Goal: Find specific page/section: Find specific page/section

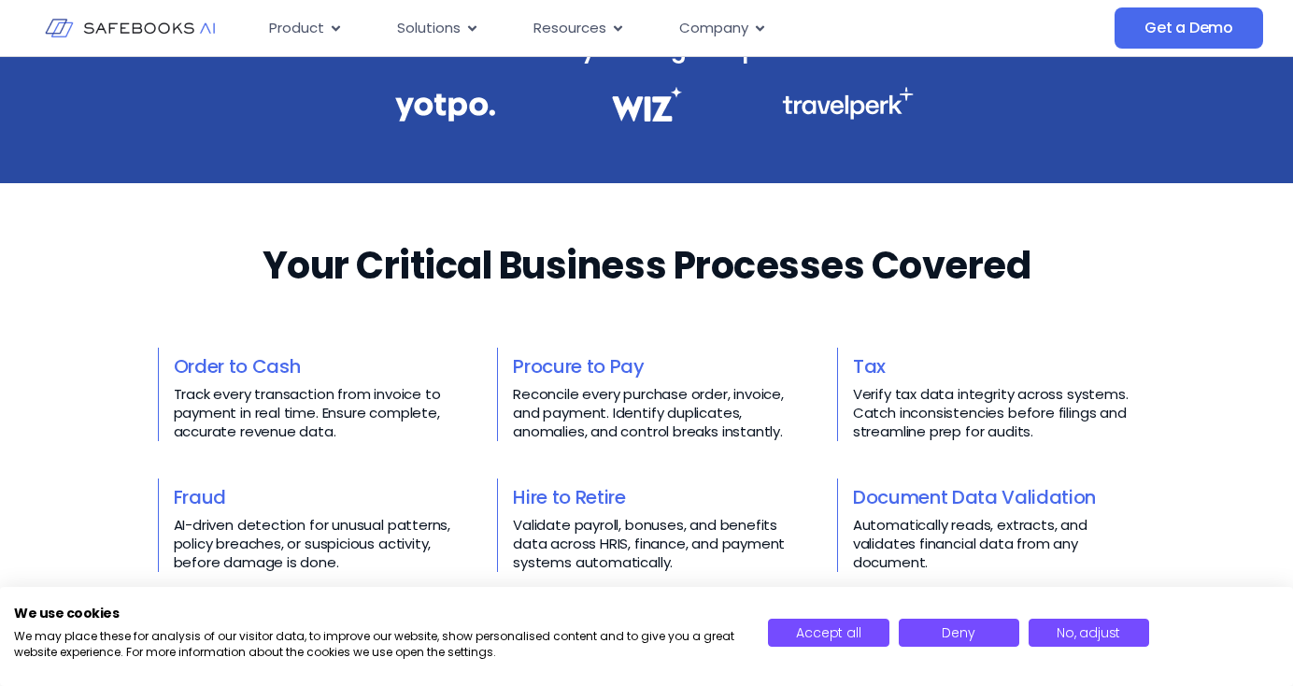
scroll to position [655, 0]
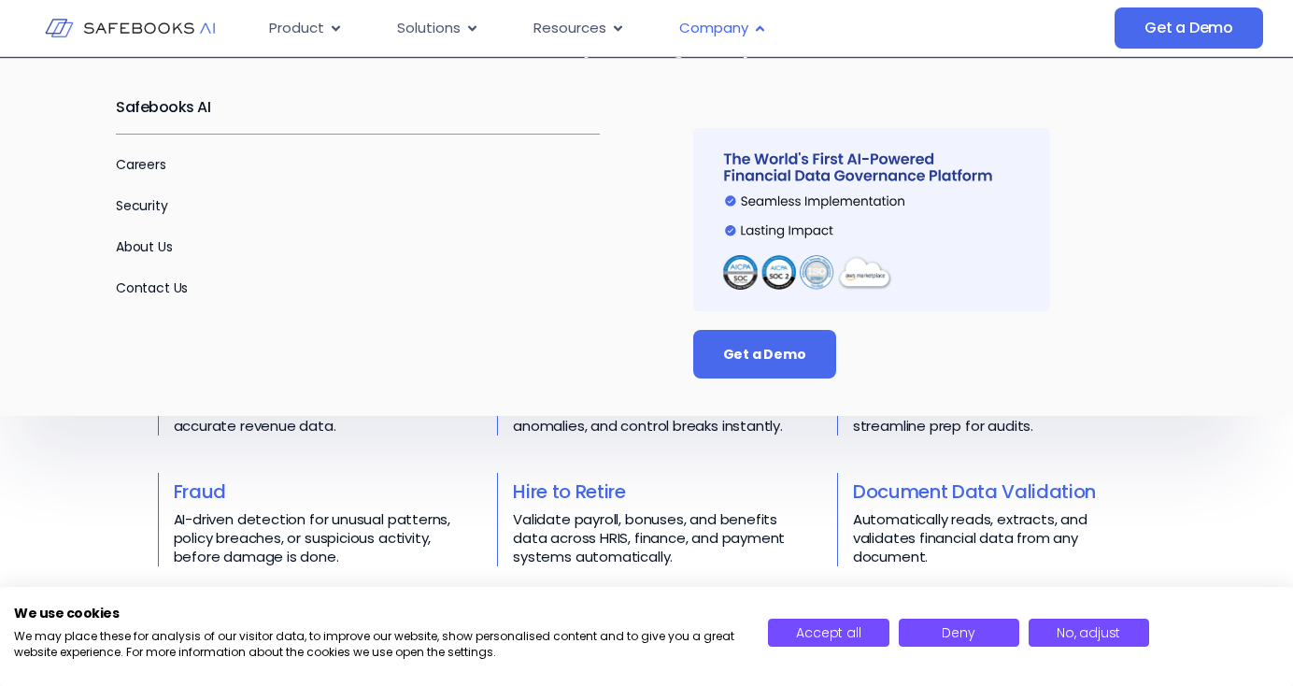
click at [718, 25] on span "Company" at bounding box center [713, 28] width 69 height 21
click at [148, 246] on link "About Us" at bounding box center [144, 246] width 57 height 19
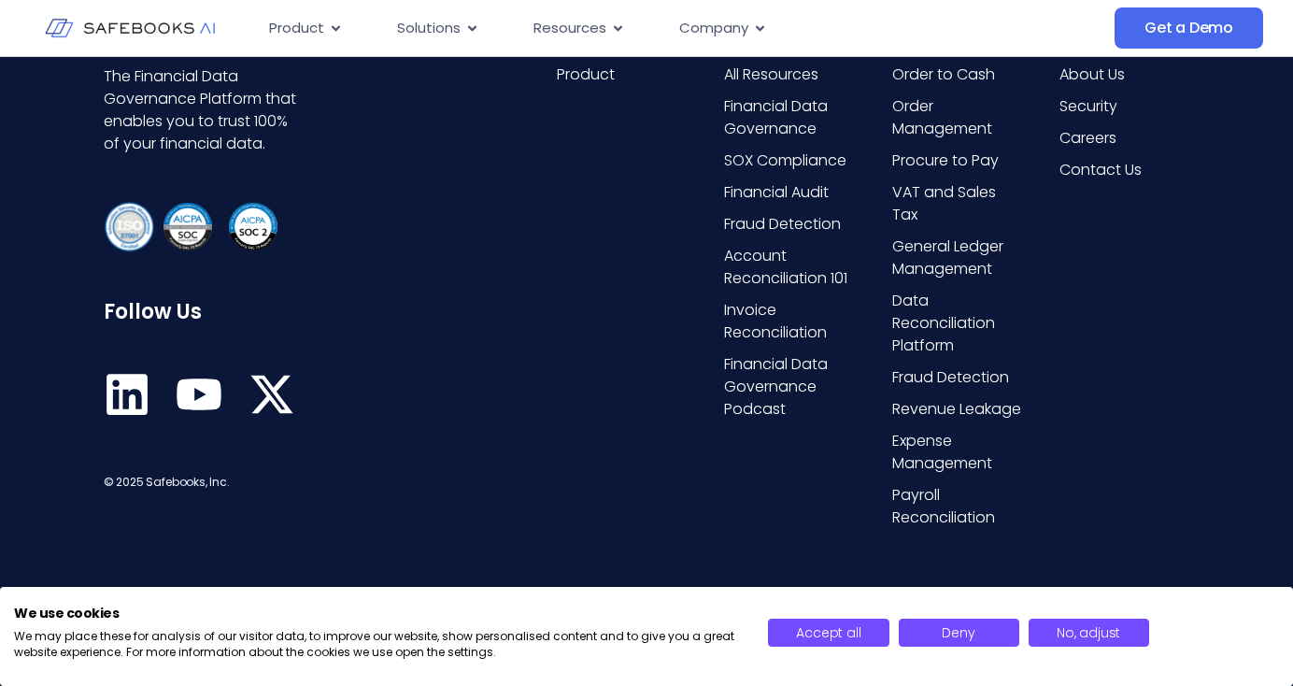
scroll to position [4035, 0]
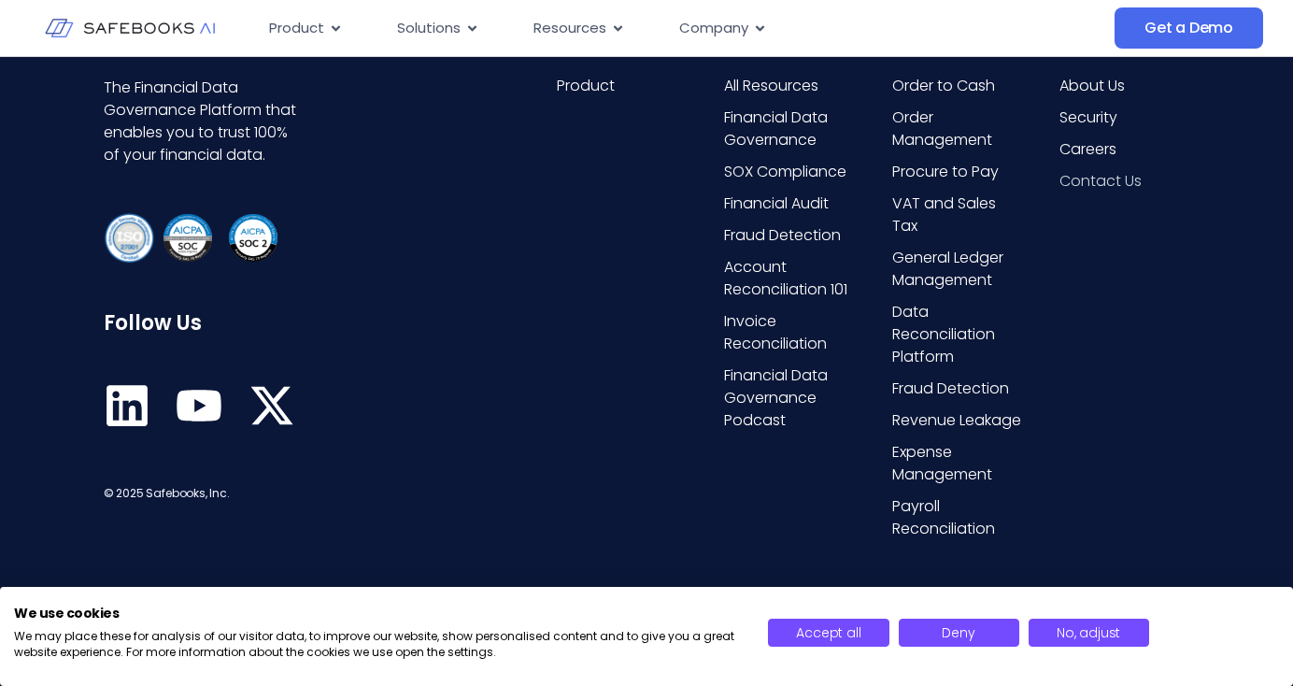
click at [1091, 184] on span "Contact Us" at bounding box center [1101, 181] width 82 height 22
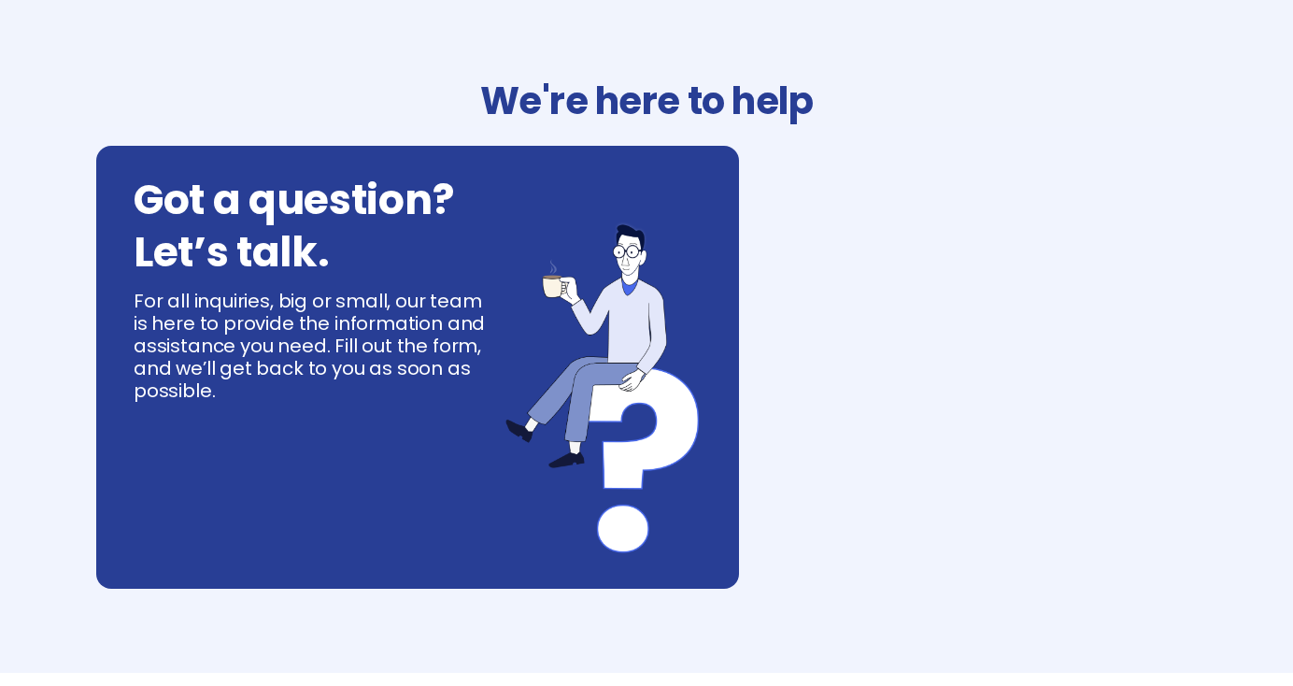
select select "**"
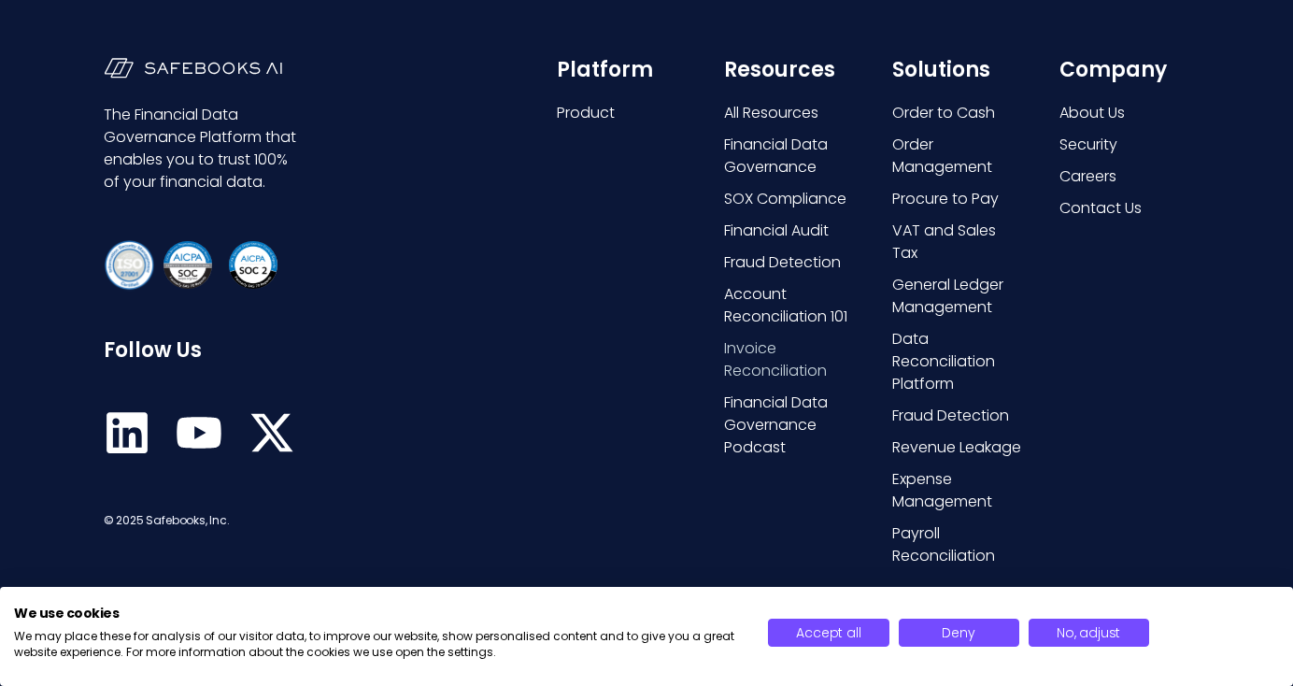
scroll to position [1130, 0]
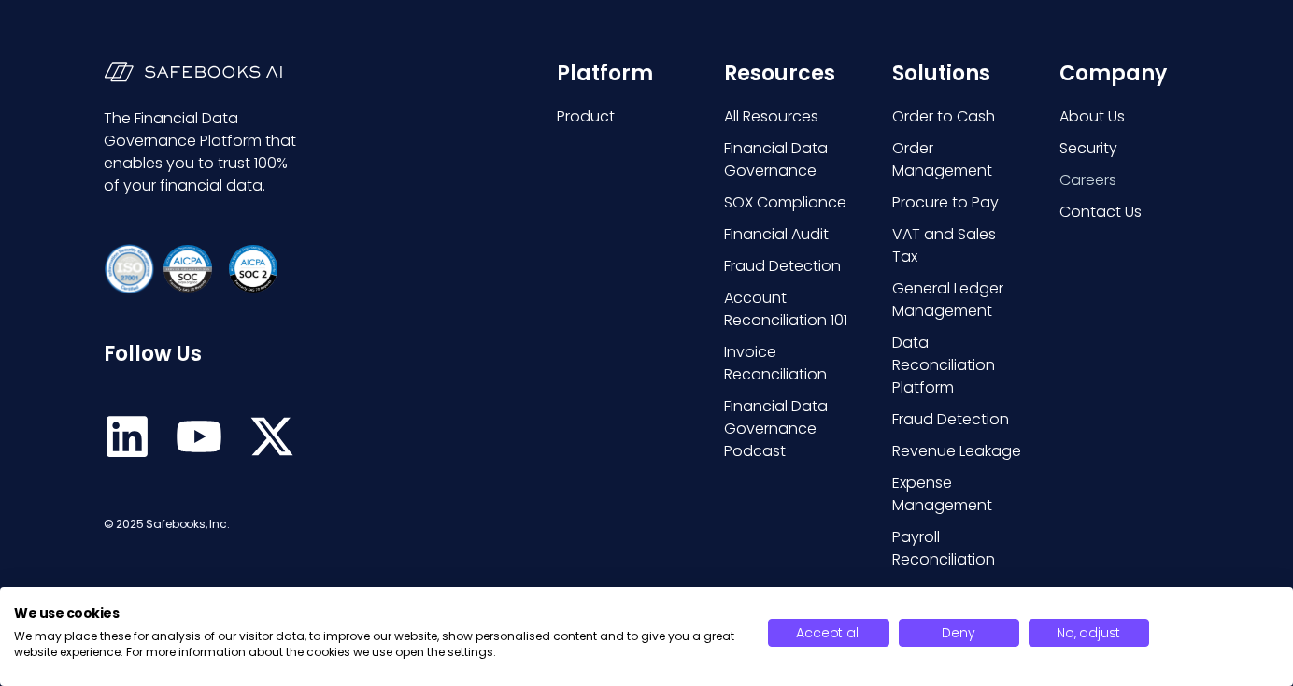
click at [1090, 188] on span "Careers" at bounding box center [1088, 180] width 57 height 22
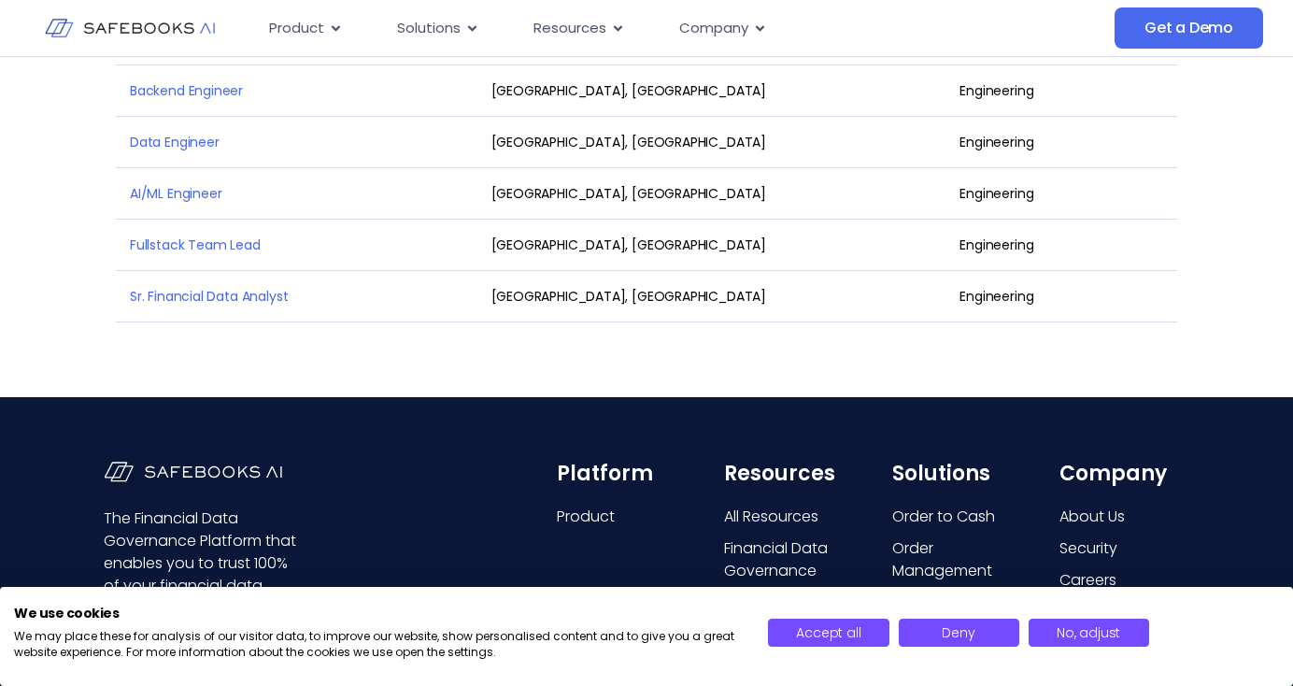
scroll to position [2931, 0]
